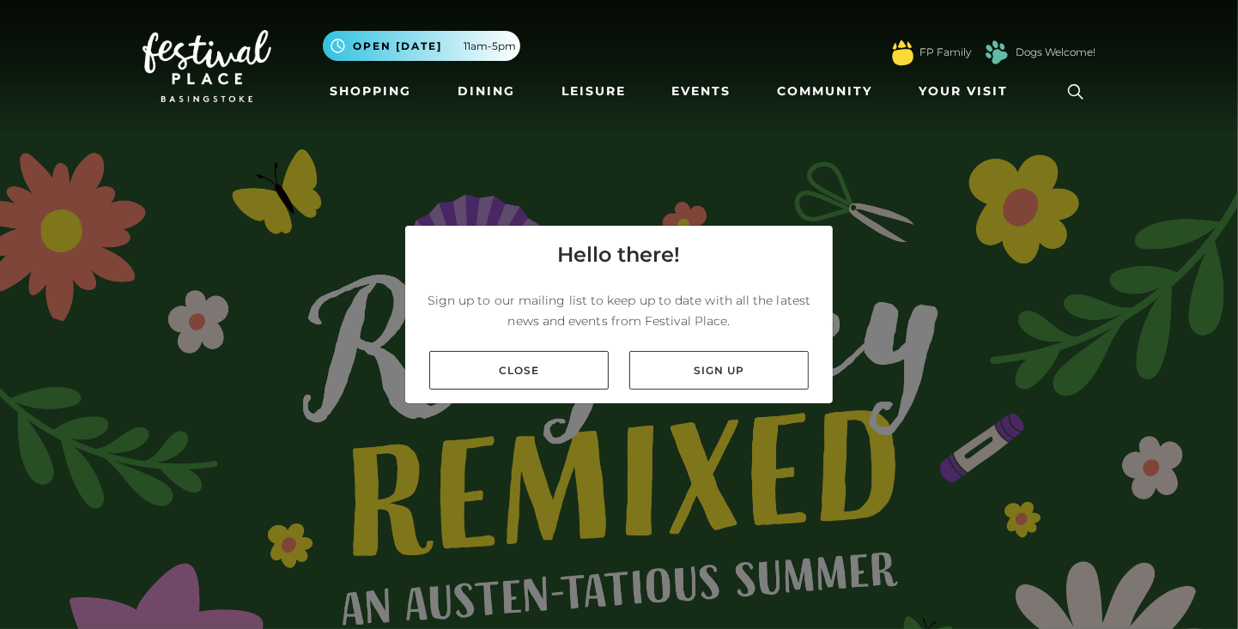
click at [578, 390] on link "Close" at bounding box center [518, 370] width 179 height 39
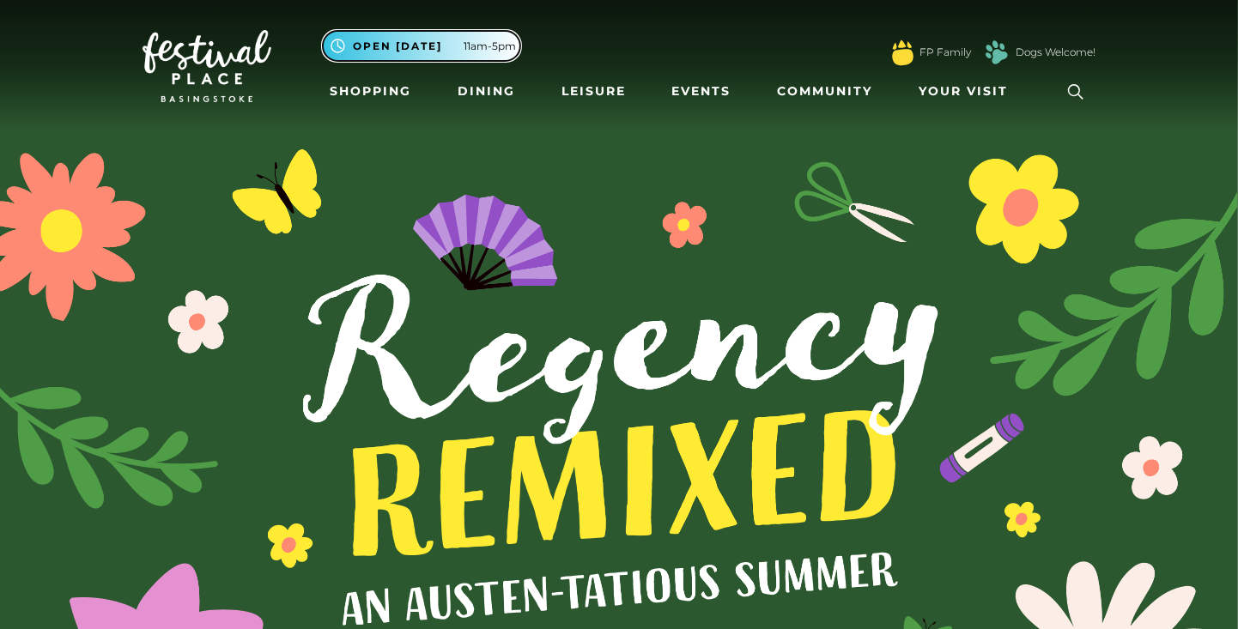
click at [469, 36] on button ".st5{fill:none;stroke:#FFFFFF;stroke-width:2.29;stroke-miterlimit:10;} Open tod…" at bounding box center [421, 46] width 197 height 30
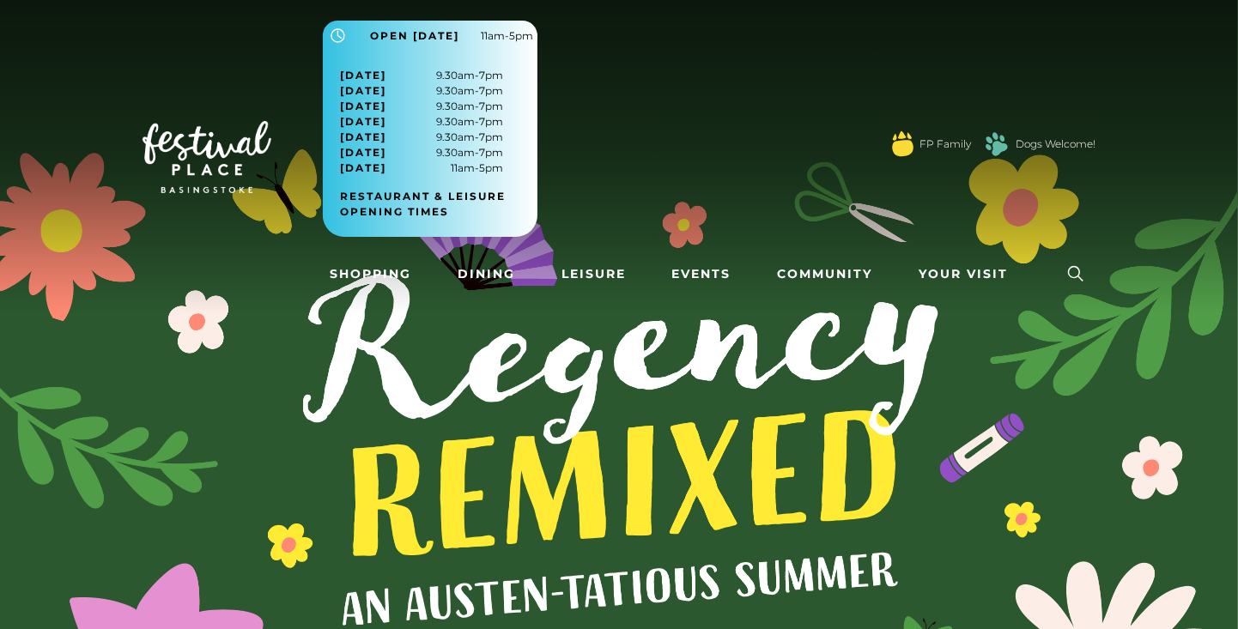
click at [474, 385] on img at bounding box center [619, 464] width 1238 height 929
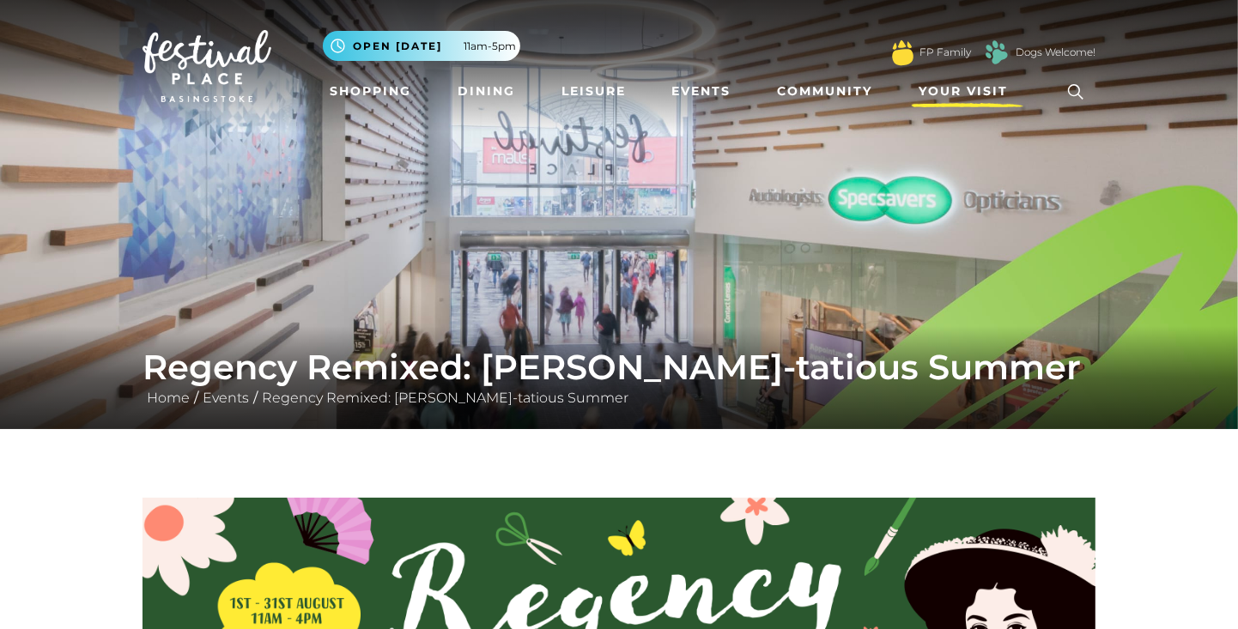
click at [948, 105] on link "Your Visit" at bounding box center [967, 92] width 112 height 32
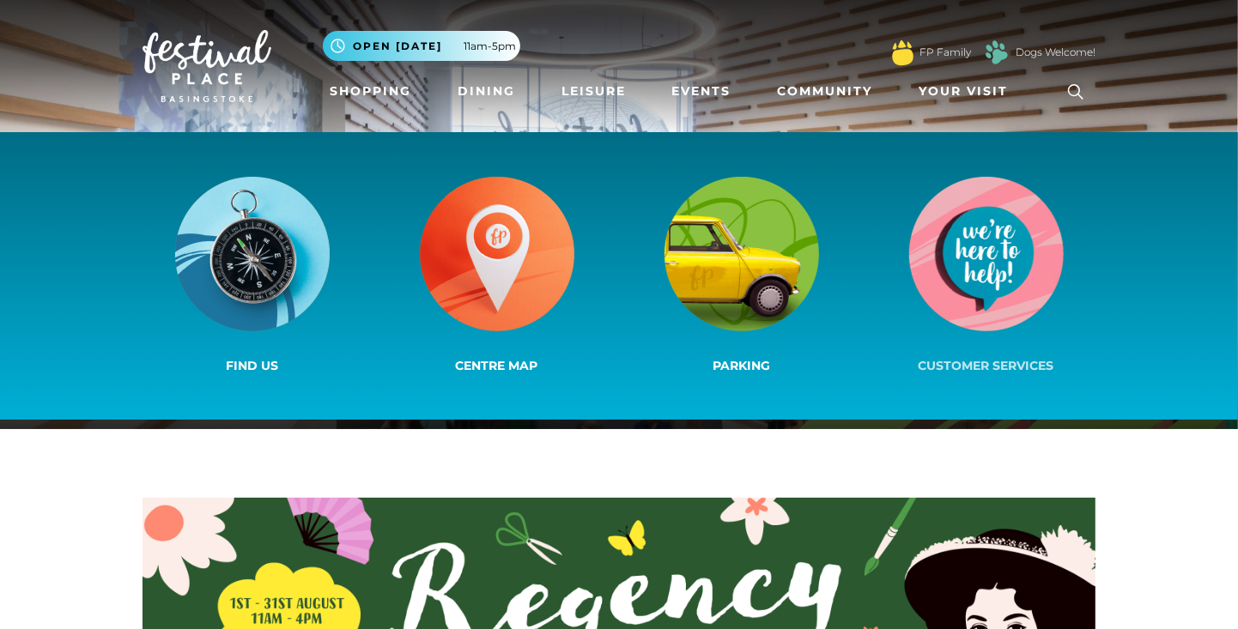
click at [975, 252] on img at bounding box center [986, 254] width 154 height 154
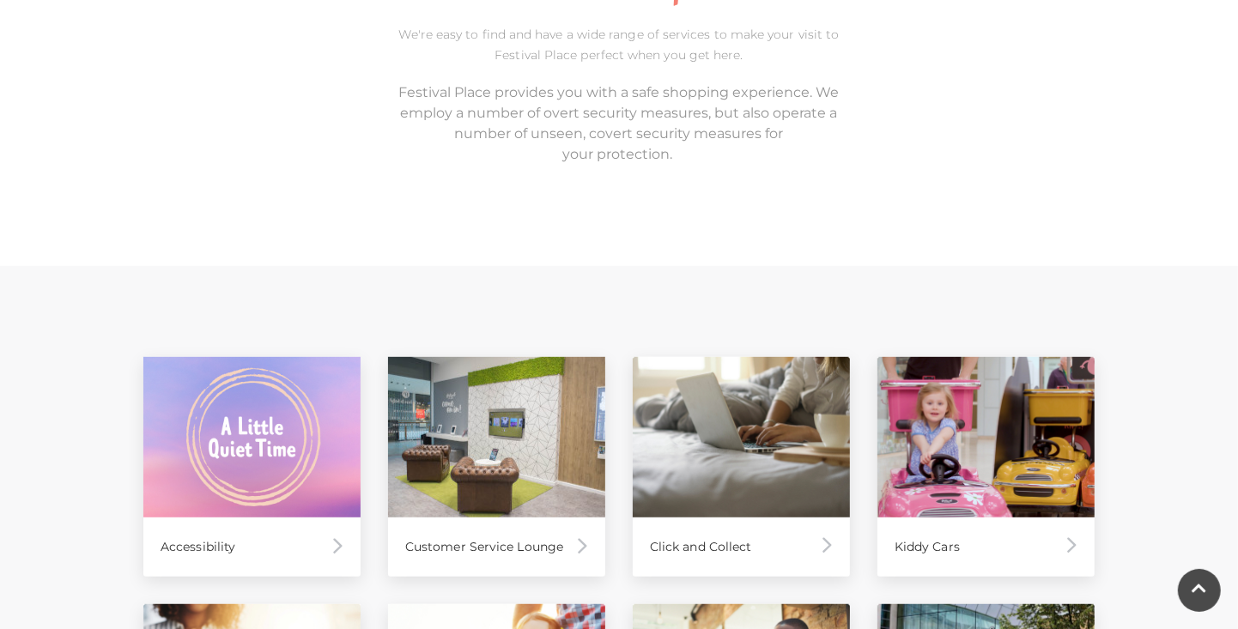
scroll to position [555, 0]
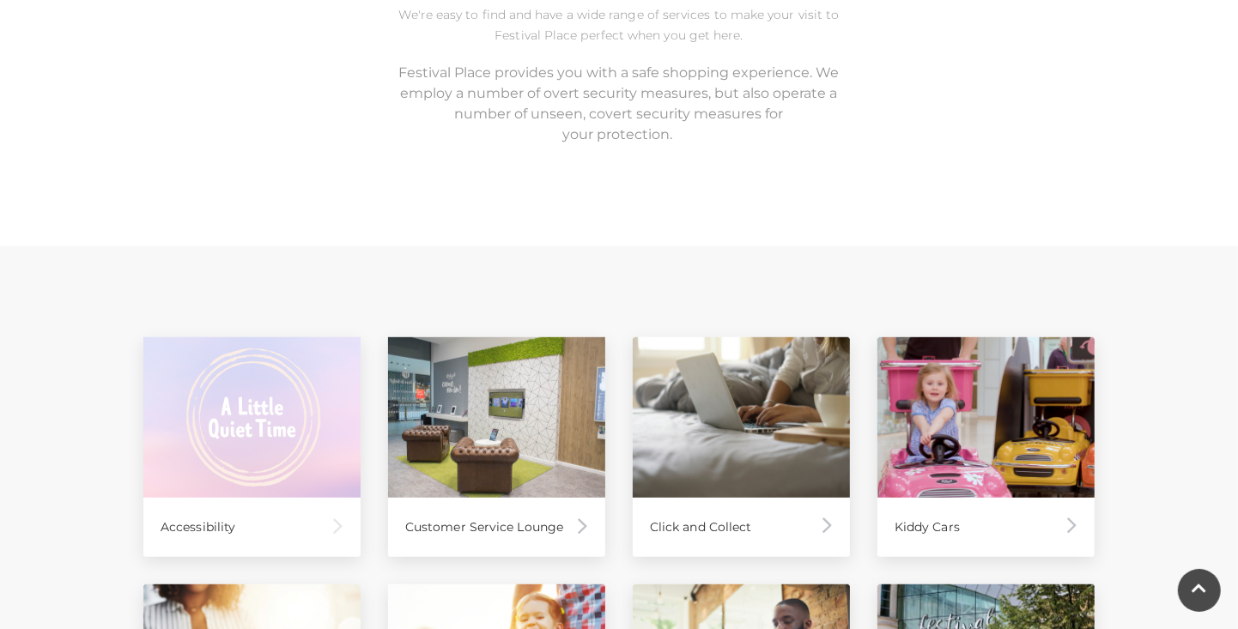
click at [317, 530] on div "Accessibility" at bounding box center [251, 527] width 217 height 59
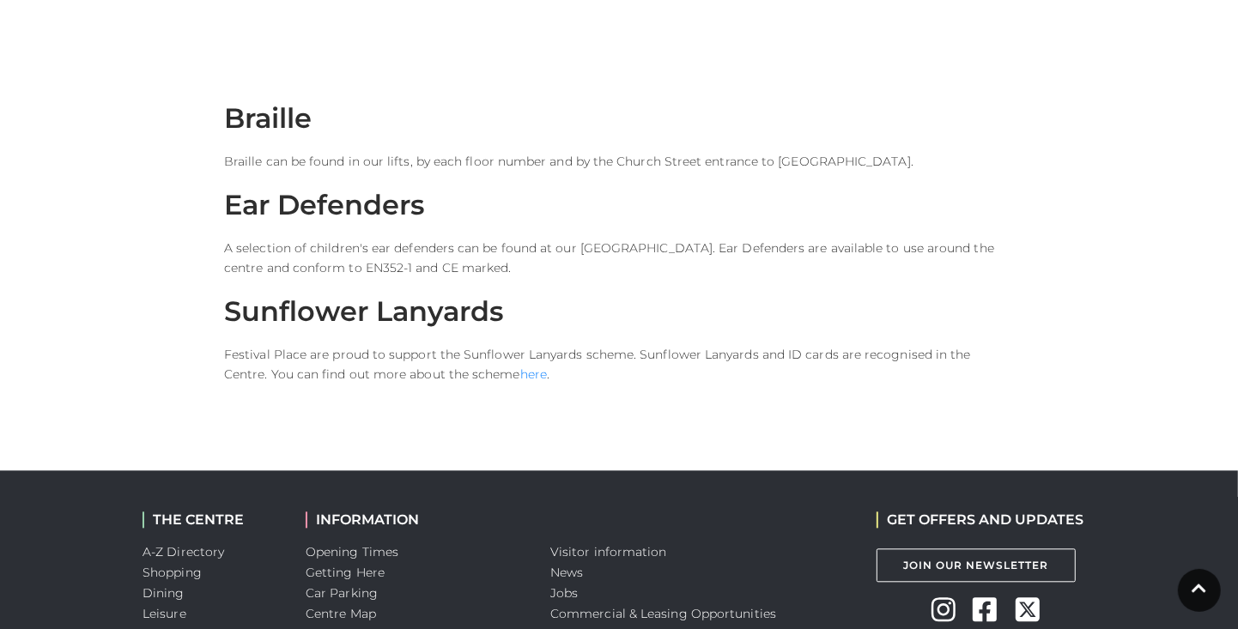
scroll to position [2882, 0]
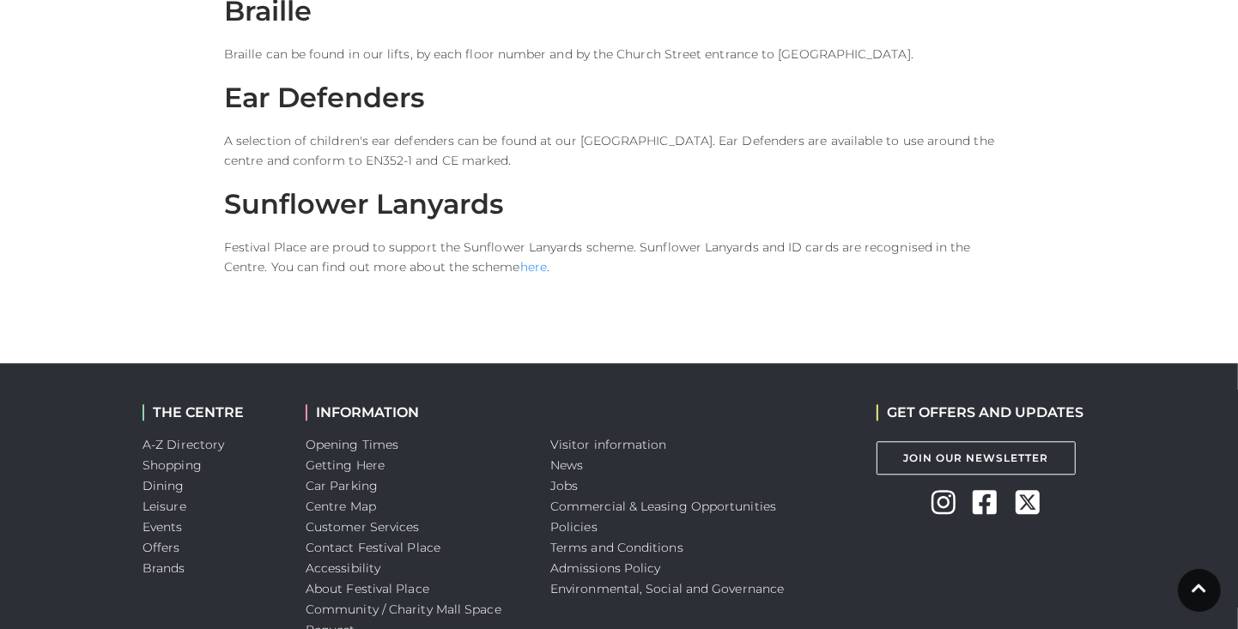
click at [375, 437] on link "Opening Times" at bounding box center [352, 444] width 93 height 15
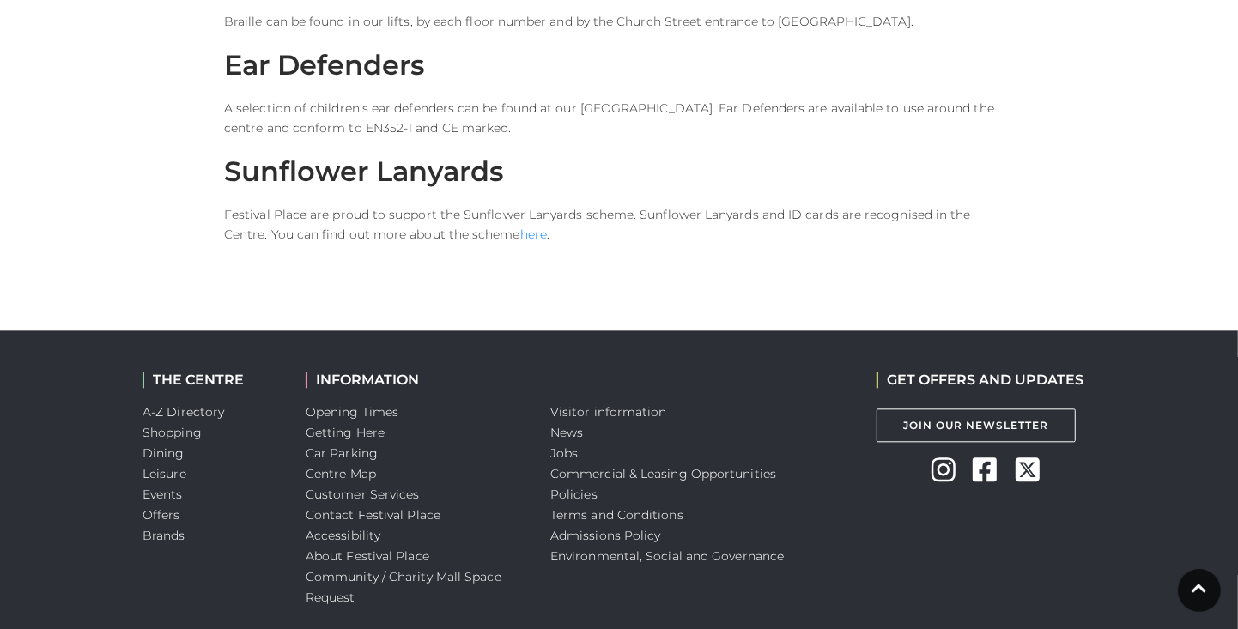
scroll to position [2957, 0]
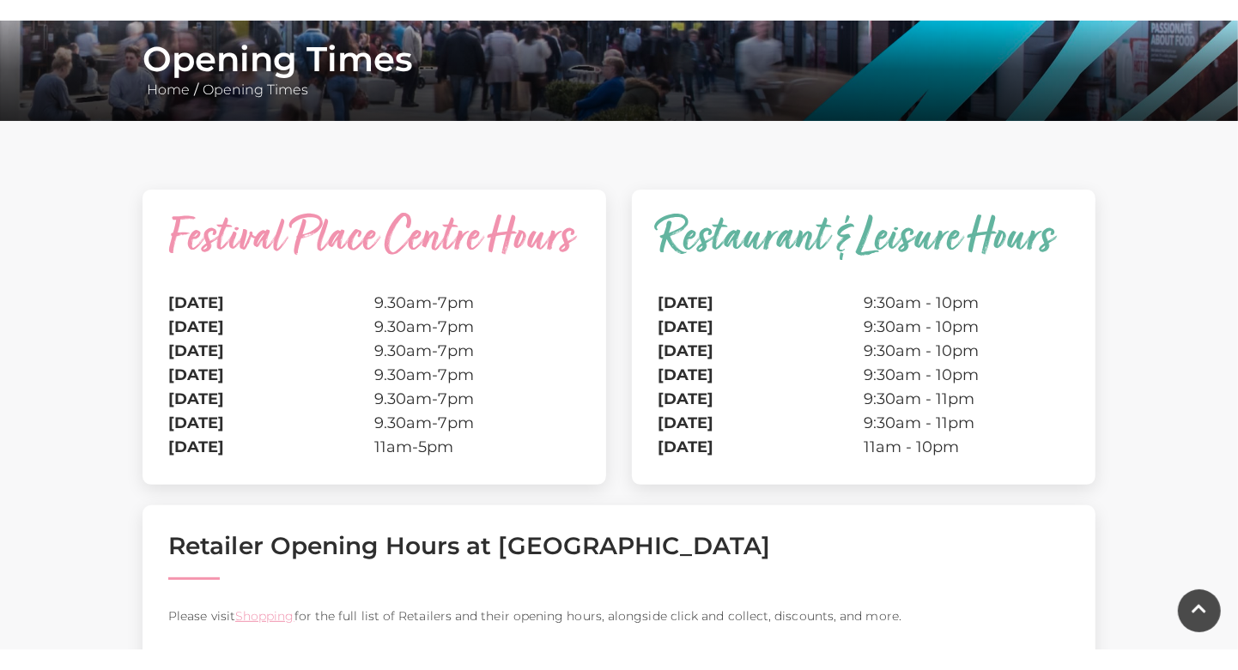
scroll to position [411, 0]
